Goal: Information Seeking & Learning: Learn about a topic

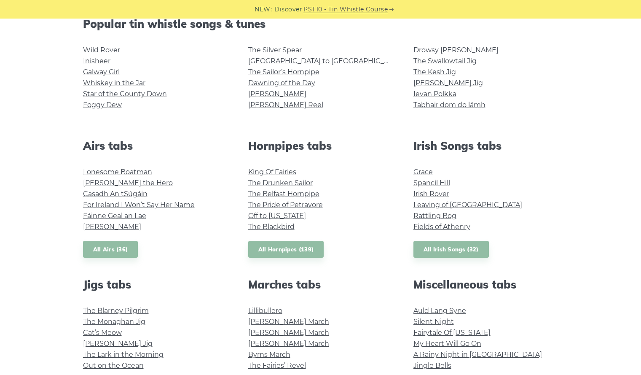
scroll to position [225, 0]
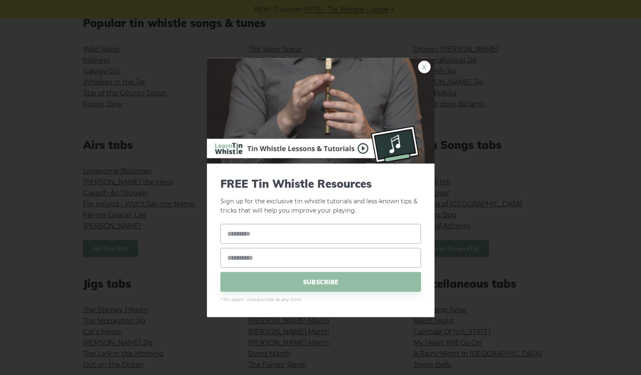
click at [422, 71] on link "×" at bounding box center [424, 66] width 13 height 13
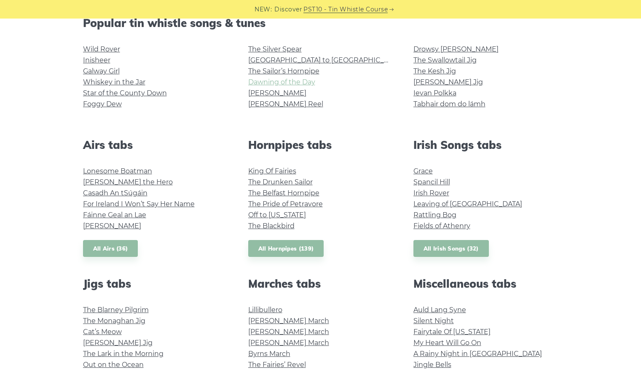
click at [289, 86] on link "Dawning of the Day" at bounding box center [281, 82] width 67 height 8
click at [113, 67] on link "Galway Girl" at bounding box center [101, 71] width 37 height 8
click at [287, 180] on link "The Drunken Sailor" at bounding box center [280, 182] width 64 height 8
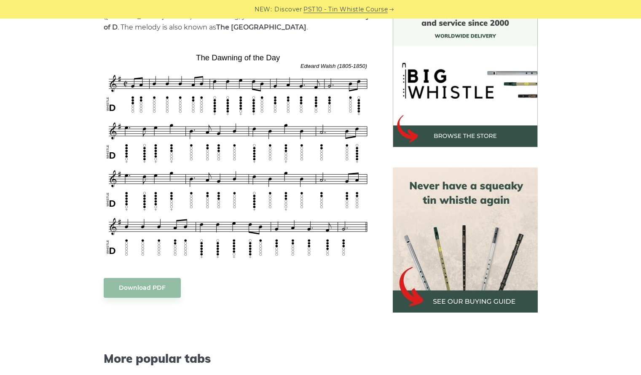
scroll to position [240, 0]
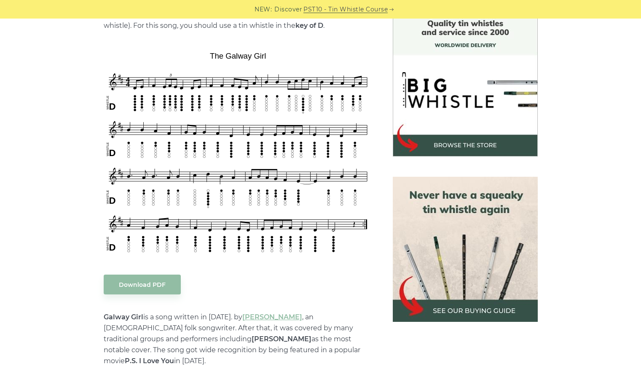
scroll to position [231, 0]
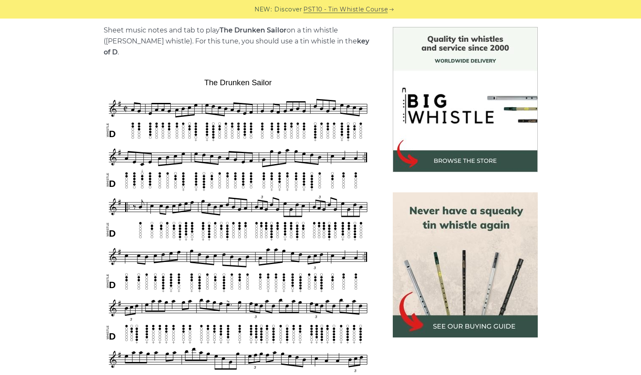
scroll to position [216, 0]
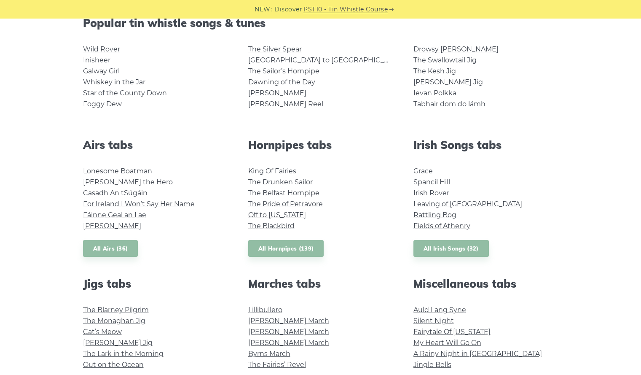
scroll to position [228, 0]
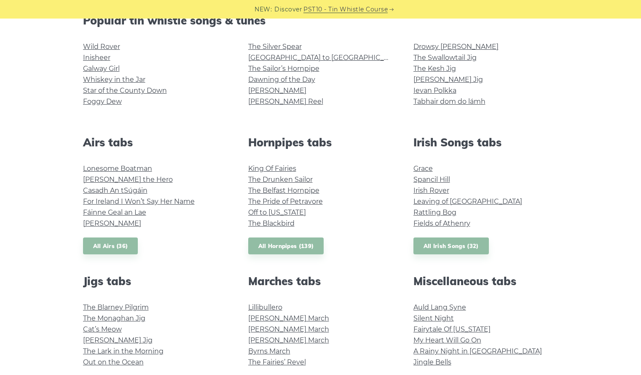
click at [108, 51] on li "Wild Rover" at bounding box center [155, 46] width 145 height 11
click at [105, 49] on link "Wild Rover" at bounding box center [101, 47] width 37 height 8
click at [445, 221] on link "Fields of Athenry" at bounding box center [441, 223] width 57 height 8
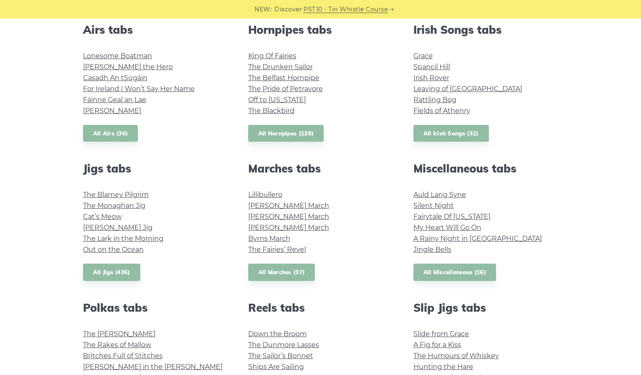
scroll to position [342, 0]
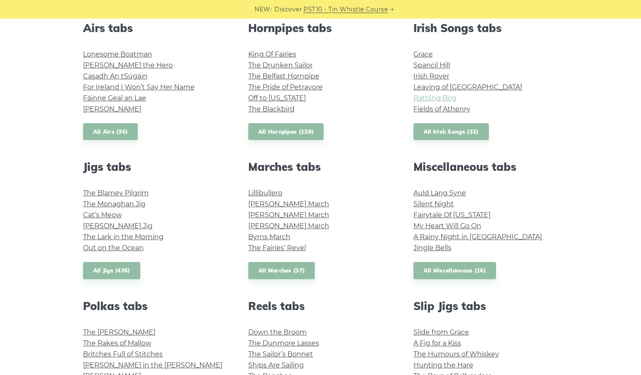
click at [442, 100] on link "Rattling Bog" at bounding box center [434, 98] width 43 height 8
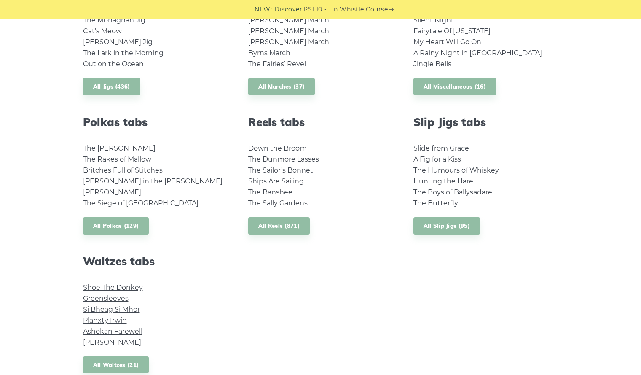
scroll to position [527, 0]
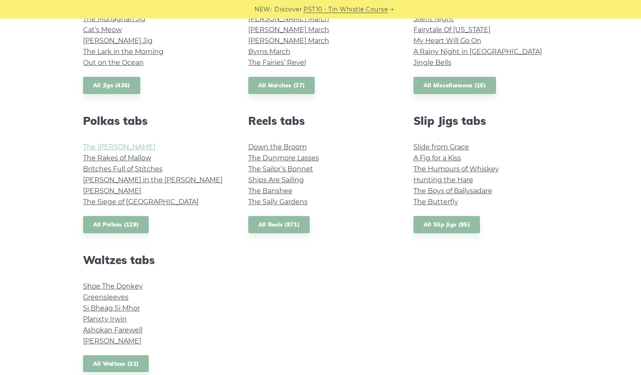
click at [121, 150] on link "The Kerry Polka" at bounding box center [119, 147] width 72 height 8
click at [110, 287] on link "Shoe The Donkey" at bounding box center [113, 286] width 60 height 8
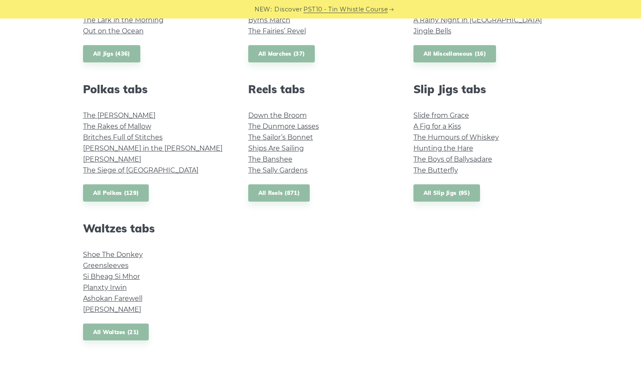
scroll to position [559, 0]
click at [439, 168] on link "The Butterfly" at bounding box center [435, 170] width 45 height 8
click at [129, 276] on link "Si­ Bheag Si­ Mhor" at bounding box center [111, 276] width 57 height 8
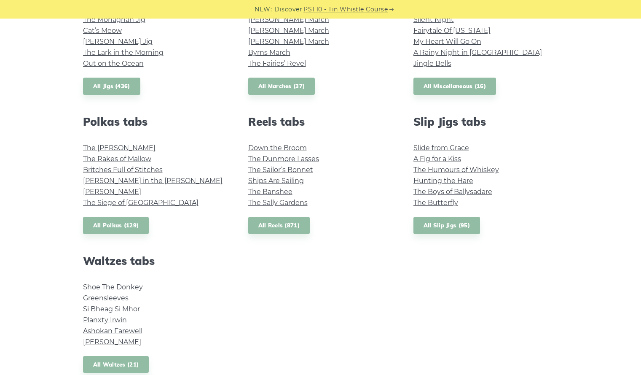
scroll to position [525, 0]
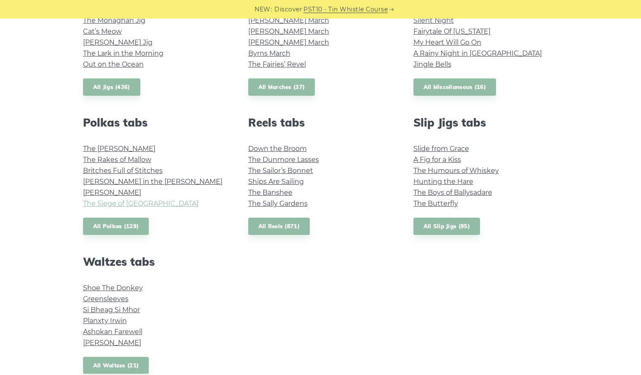
click at [91, 207] on link "The Siege of Ennis" at bounding box center [140, 203] width 115 height 8
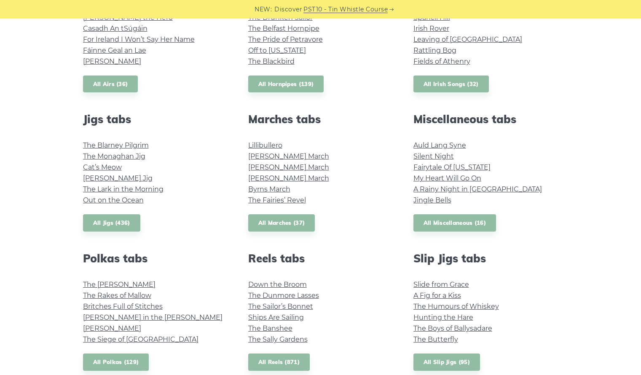
scroll to position [388, 0]
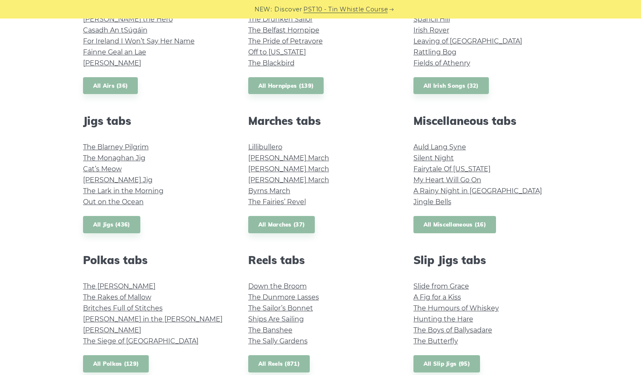
click at [452, 224] on link "All Miscellaneous (16)" at bounding box center [454, 224] width 83 height 17
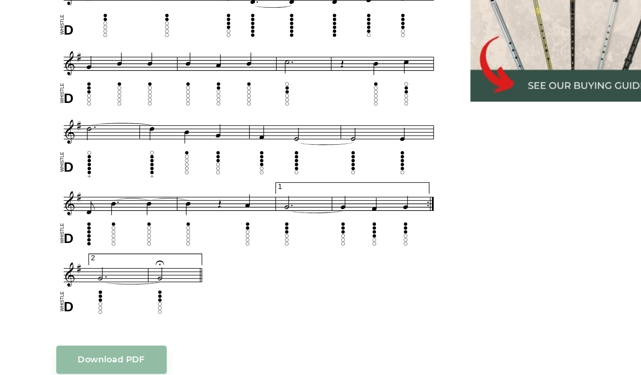
scroll to position [455, 0]
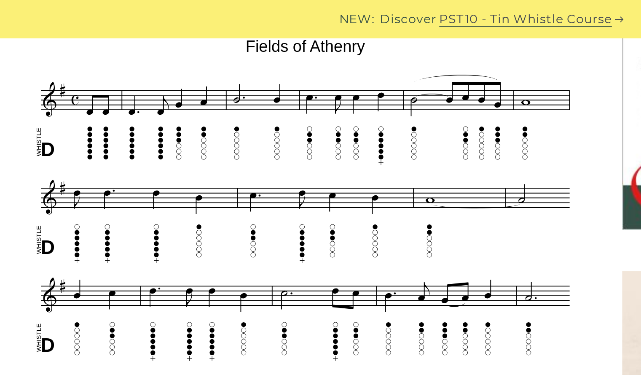
scroll to position [270, 0]
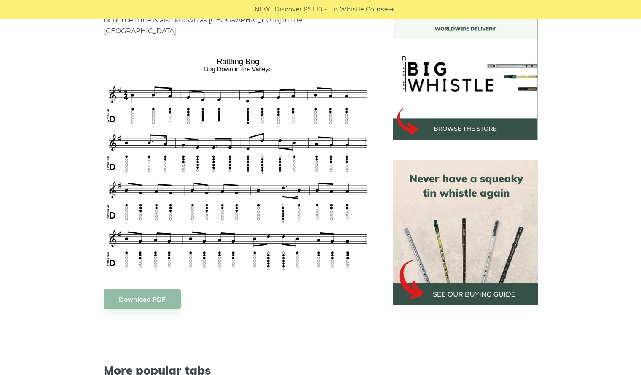
scroll to position [247, 0]
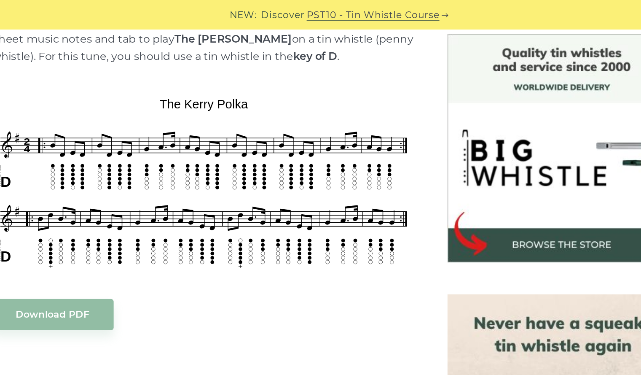
scroll to position [220, 0]
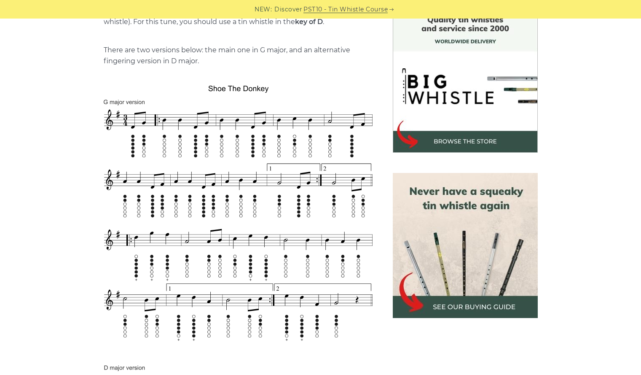
scroll to position [235, 0]
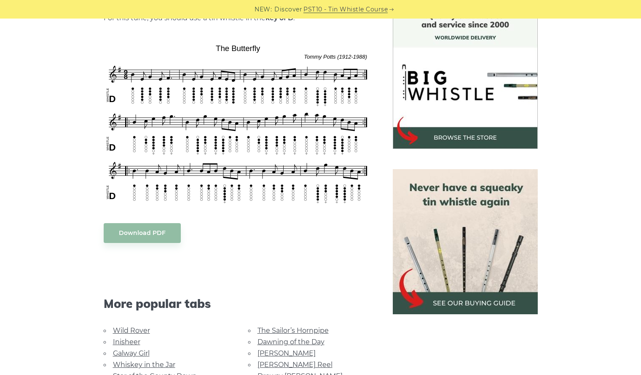
scroll to position [238, 0]
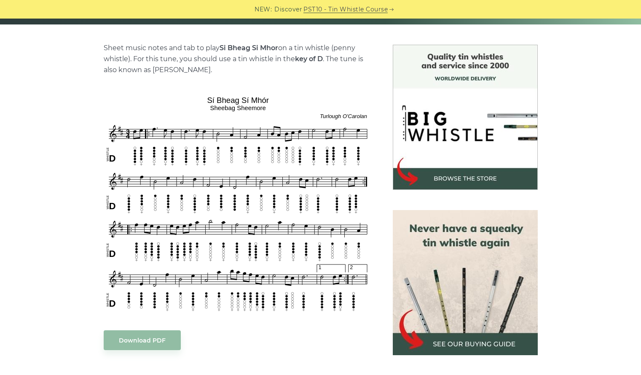
scroll to position [197, 0]
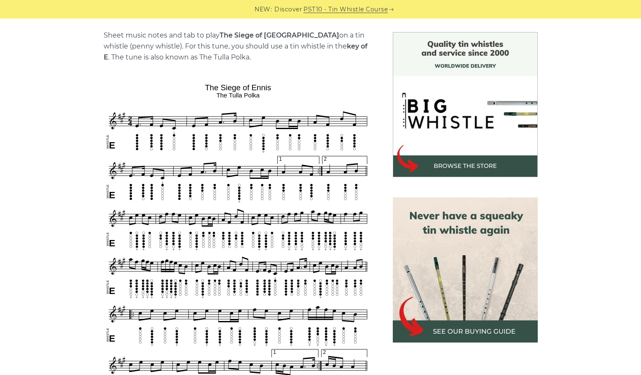
scroll to position [210, 0]
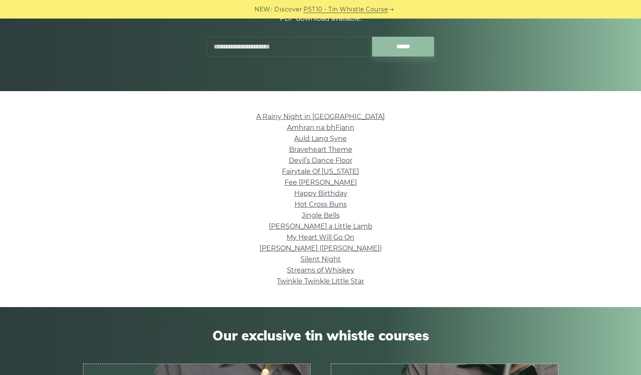
scroll to position [131, 0]
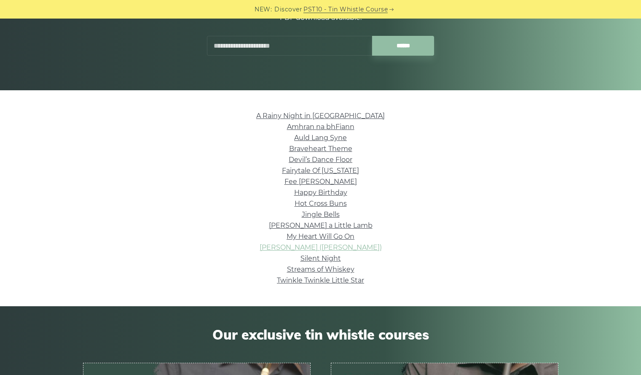
click at [317, 249] on link "Nancy Mulligan (Ed Sheeran)" at bounding box center [321, 247] width 122 height 8
click at [334, 174] on li "Fairytale Of [US_STATE]" at bounding box center [320, 170] width 475 height 11
click at [330, 172] on link "Fairytale Of [US_STATE]" at bounding box center [320, 170] width 77 height 8
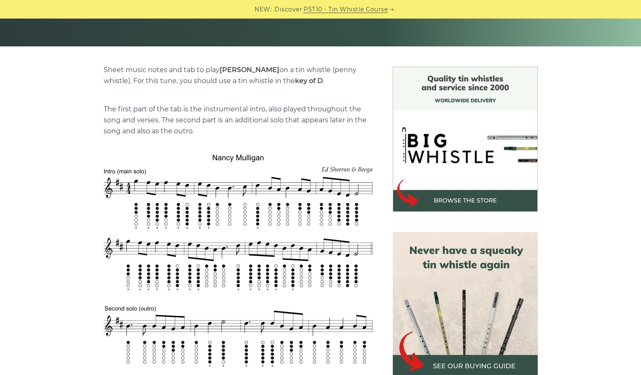
scroll to position [176, 0]
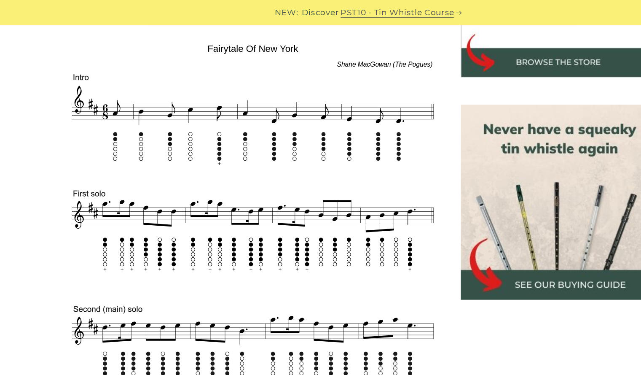
scroll to position [329, 0]
